Goal: Information Seeking & Learning: Find specific fact

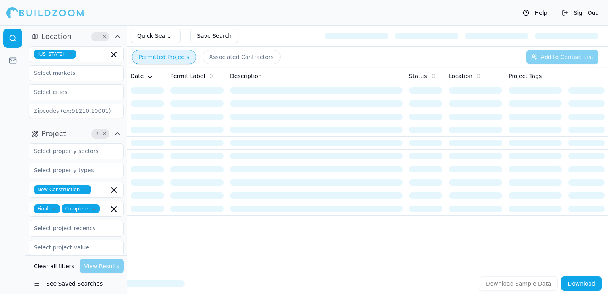
click at [68, 54] on icon "button" at bounding box center [70, 54] width 5 height 5
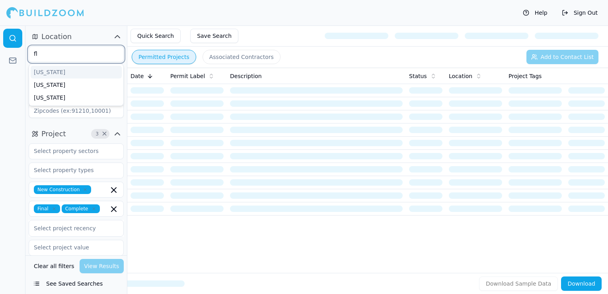
type input "flo"
click at [64, 68] on div "[US_STATE]" at bounding box center [76, 72] width 91 height 13
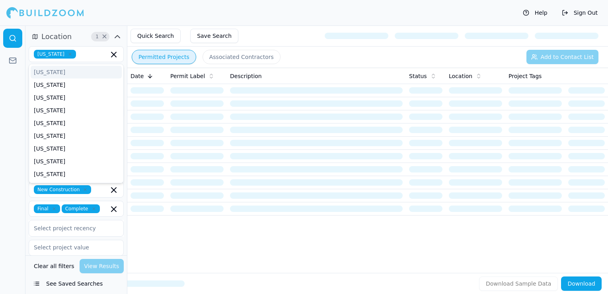
click at [2, 99] on div at bounding box center [12, 159] width 25 height 268
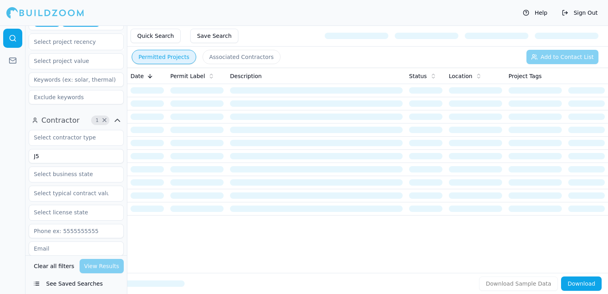
scroll to position [199, 0]
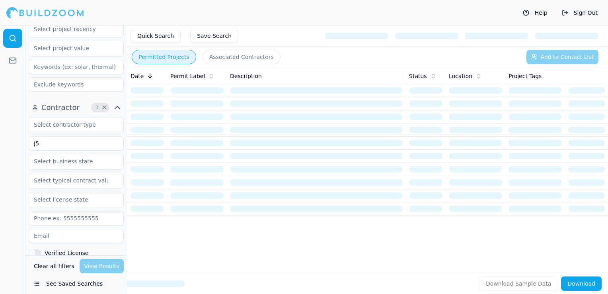
drag, startPoint x: 67, startPoint y: 145, endPoint x: 33, endPoint y: 142, distance: 33.6
click at [33, 142] on input "J5" at bounding box center [76, 143] width 95 height 14
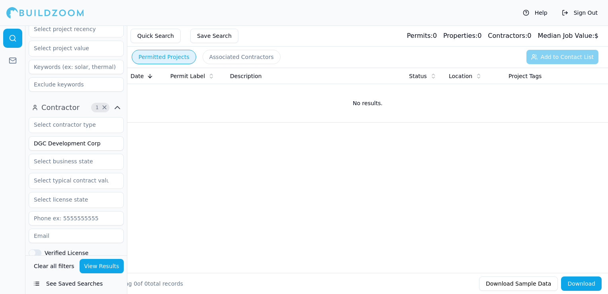
click at [103, 145] on input "DGC Development Corp" at bounding box center [76, 143] width 95 height 14
type input "DGC Development"
click at [114, 270] on button "View Results" at bounding box center [102, 266] width 45 height 14
